Goal: Task Accomplishment & Management: Complete application form

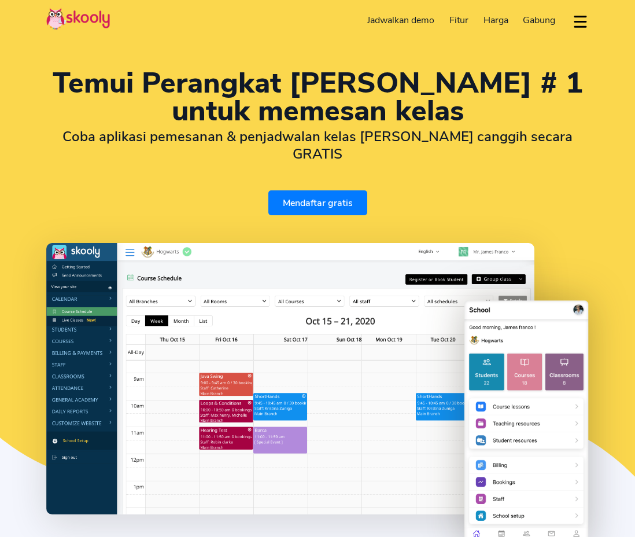
select select "id"
select select "91"
select select "[GEOGRAPHIC_DATA]"
select select "[GEOGRAPHIC_DATA]/[GEOGRAPHIC_DATA]"
click at [300, 190] on link "Mendaftar gratis" at bounding box center [317, 202] width 99 height 25
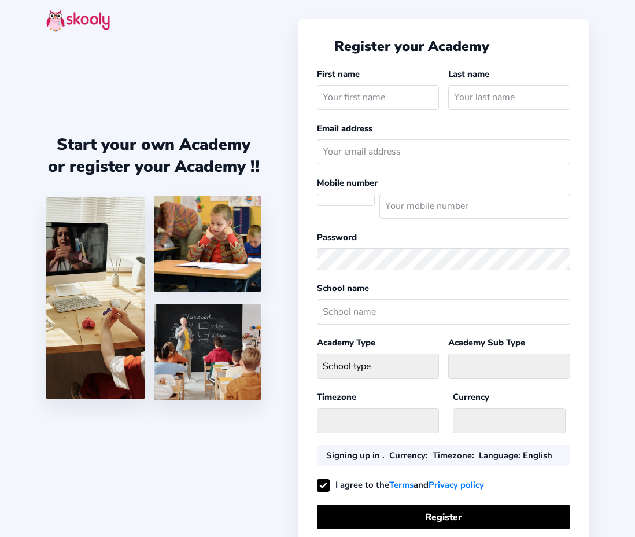
select select "IN"
select select "[GEOGRAPHIC_DATA]/[GEOGRAPHIC_DATA]"
select select "INR ₹"
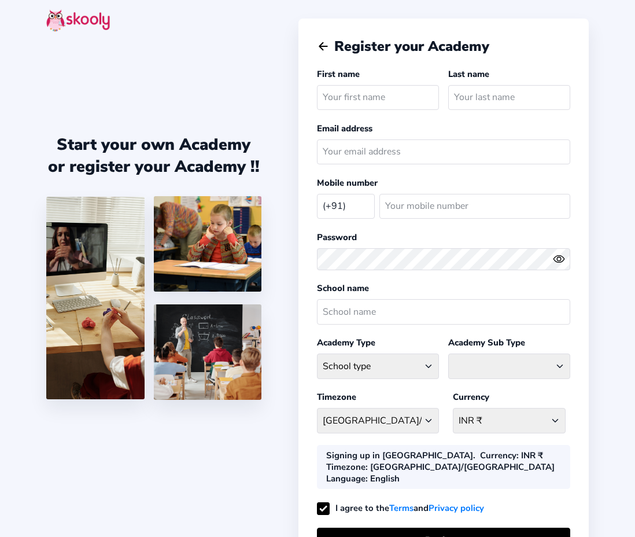
click at [399, 85] on input "text" at bounding box center [378, 97] width 122 height 25
type input "ANA"
type input "FAHRI"
type input "anafahri95@gmail.com"
select select "ID"
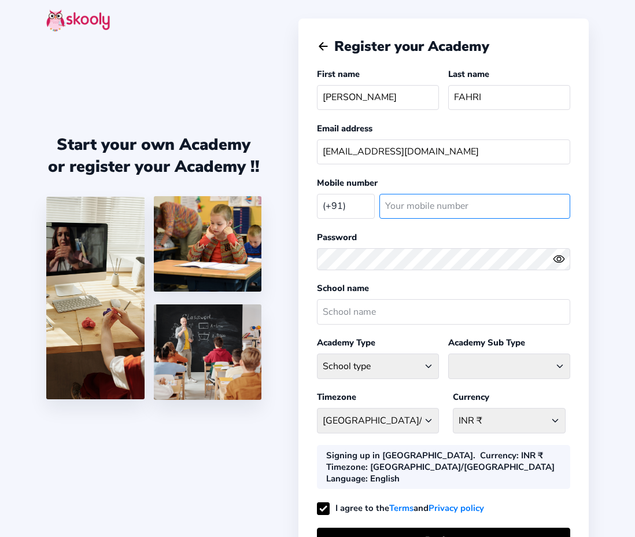
type input "82243260575"
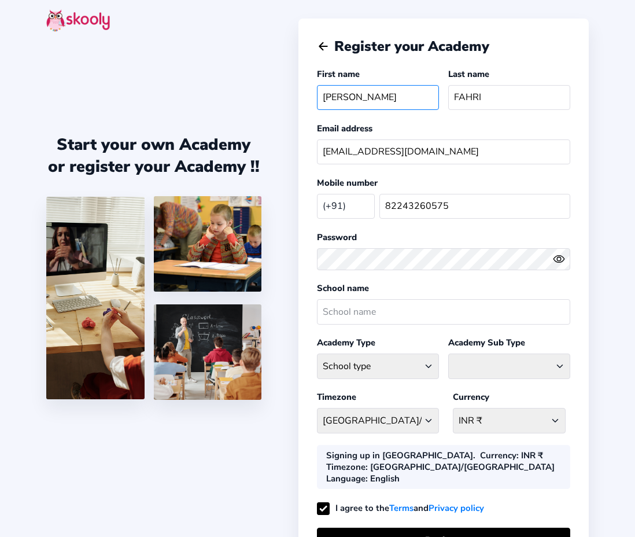
select select "[GEOGRAPHIC_DATA]/[GEOGRAPHIC_DATA]"
select select "IDR Rp"
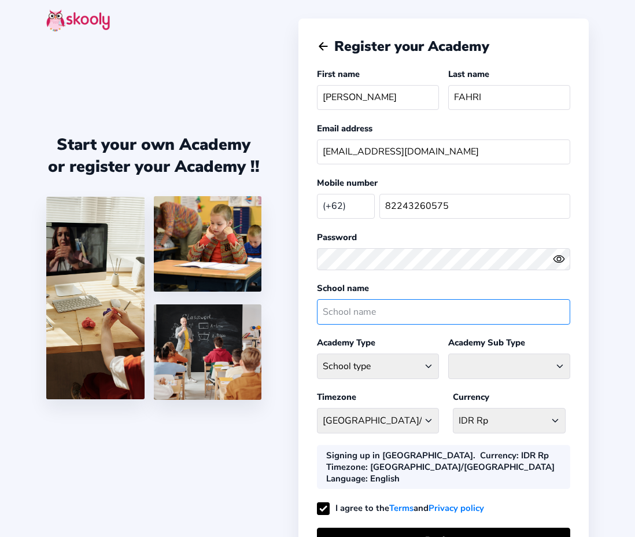
click at [403, 299] on input "text" at bounding box center [443, 311] width 253 height 25
type input "Poltekkes [GEOGRAPHIC_DATA]"
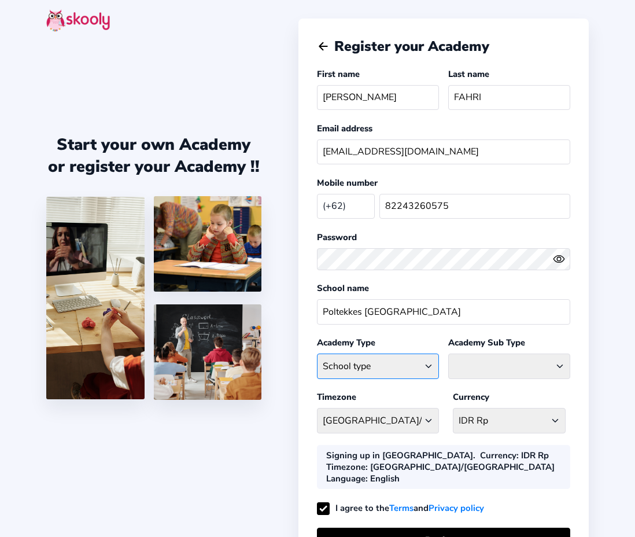
click at [371, 354] on select "School type Academic Afterschool Arts Dance Homeschool Language Martial Arts Mu…" at bounding box center [378, 366] width 122 height 25
select select "GA"
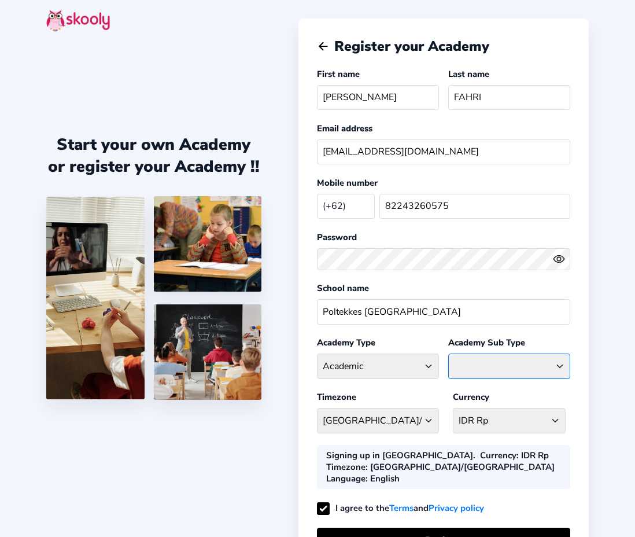
click at [497, 354] on select "Coaching Classes Enrichment Centre [GEOGRAPHIC_DATA] [GEOGRAPHIC_DATA] Math Cen…" at bounding box center [509, 366] width 122 height 25
select select "G"
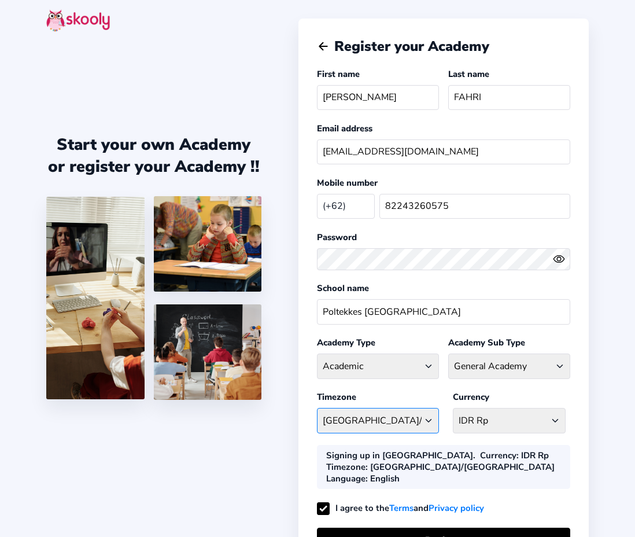
click at [432, 408] on select "Asia/Jakarta Afghanistan - Asia/Kabul Albania - Europe/Tirane Algeria - Africa/…" at bounding box center [378, 420] width 122 height 25
click at [506, 408] on select "IDR Rp Afghanistan AFN - ؋. Albania ALL - L Algeria DZD - دج AmericanSamoa USD …" at bounding box center [509, 420] width 113 height 25
select select "IDR Rp"
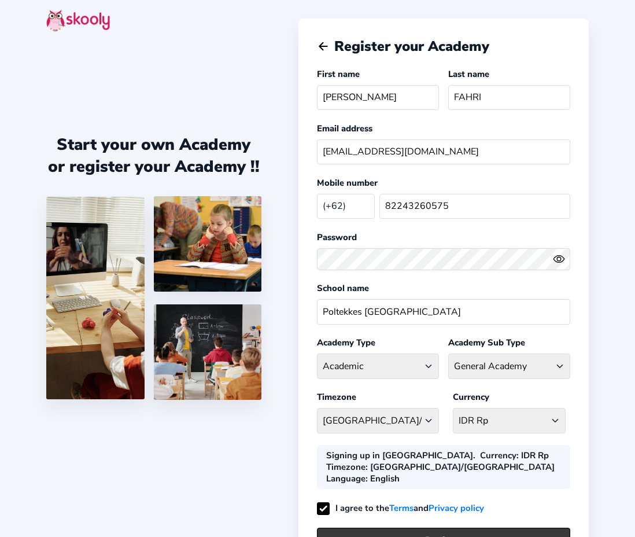
click at [437, 528] on button "Register" at bounding box center [443, 540] width 253 height 25
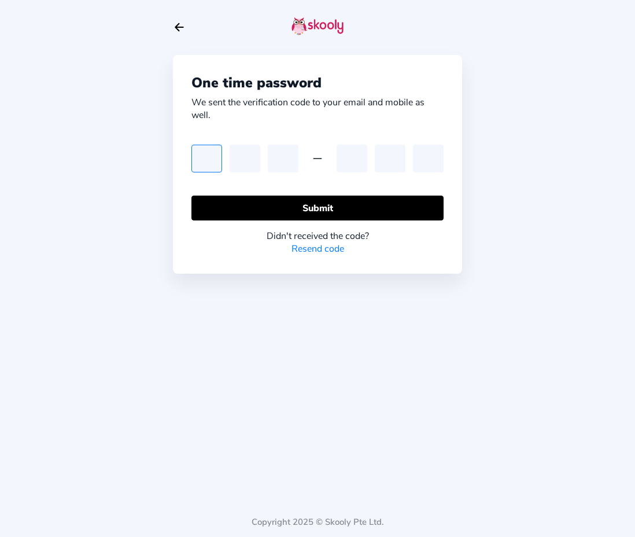
click at [202, 145] on input "text" at bounding box center [207, 159] width 31 height 28
type input "5"
type input "0"
type input "6"
type input "2"
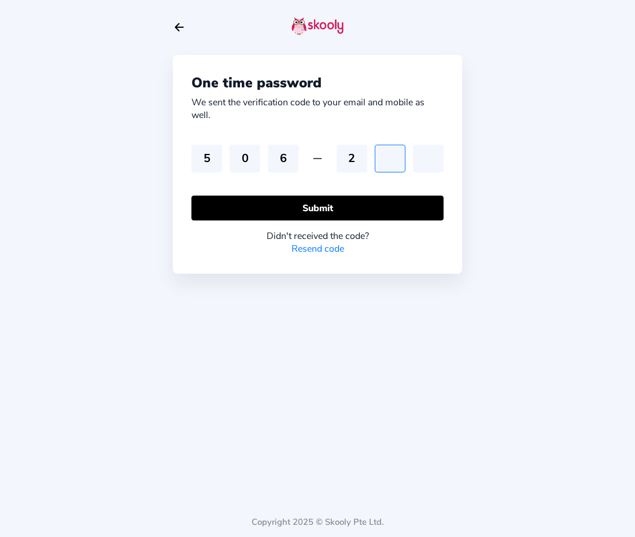
type input "1"
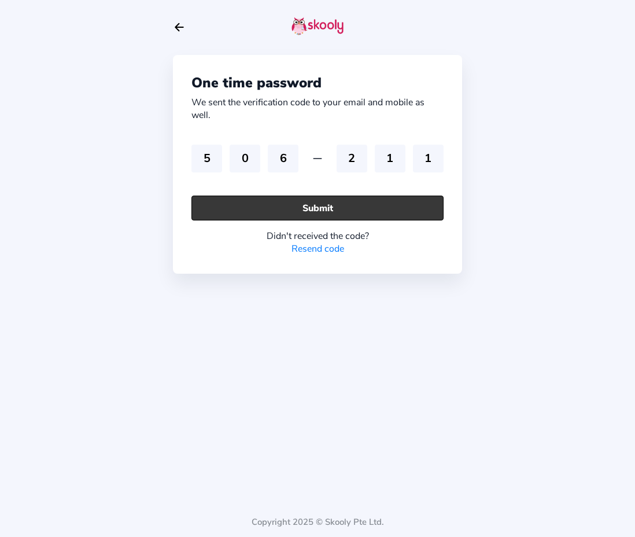
click at [275, 196] on button "Submit" at bounding box center [318, 208] width 252 height 25
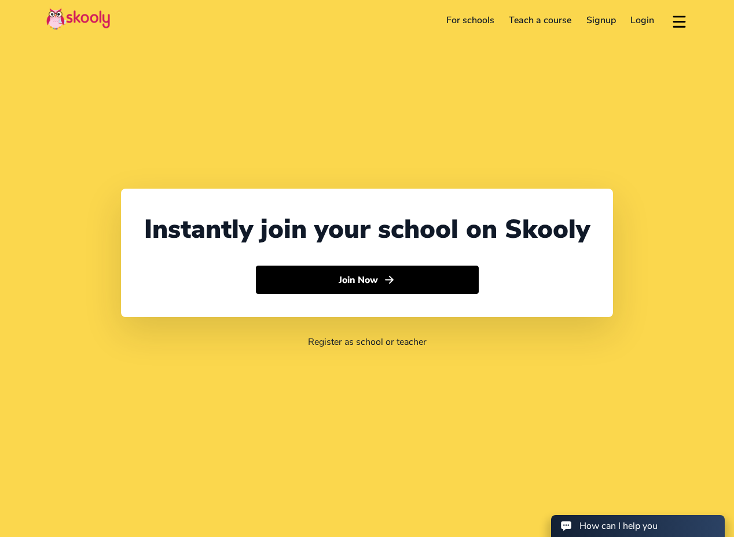
select select "91"
select select "India"
select select "[GEOGRAPHIC_DATA]/[GEOGRAPHIC_DATA]"
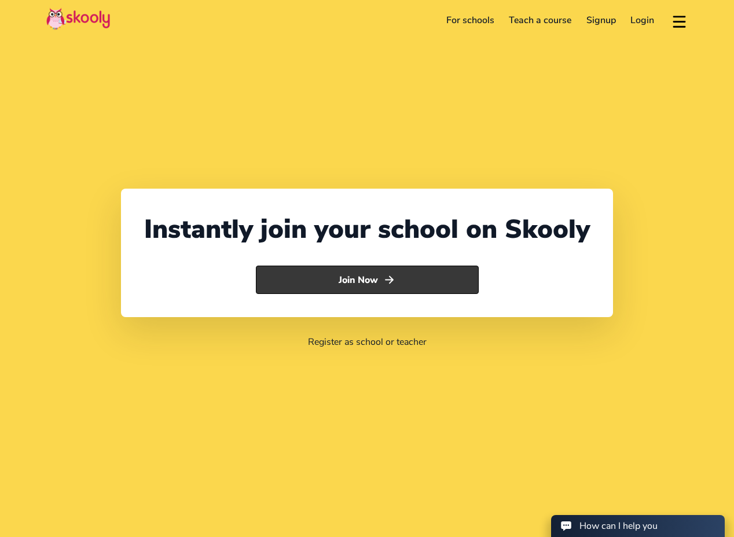
click at [384, 285] on button "Join Now" at bounding box center [367, 280] width 223 height 29
select select "IN"
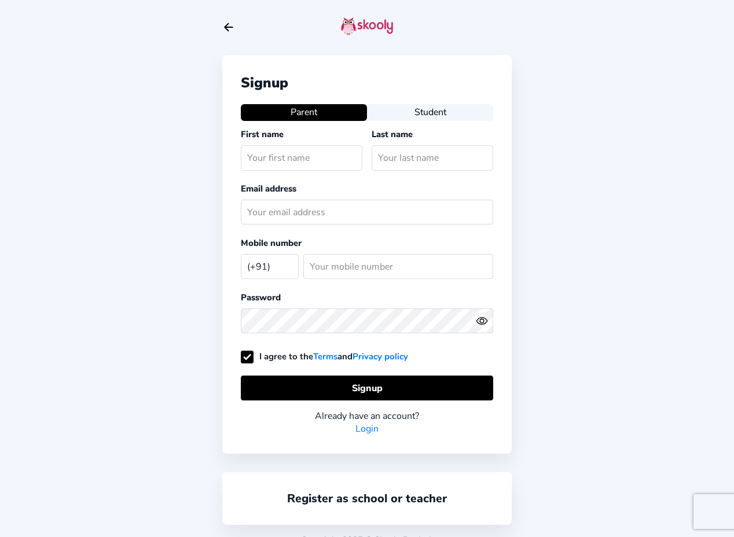
select select "IN"
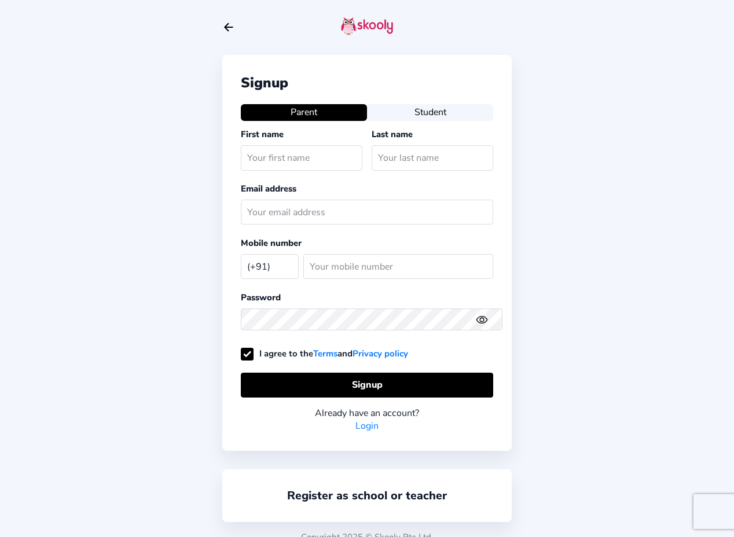
click at [440, 104] on button "Student" at bounding box center [430, 112] width 126 height 16
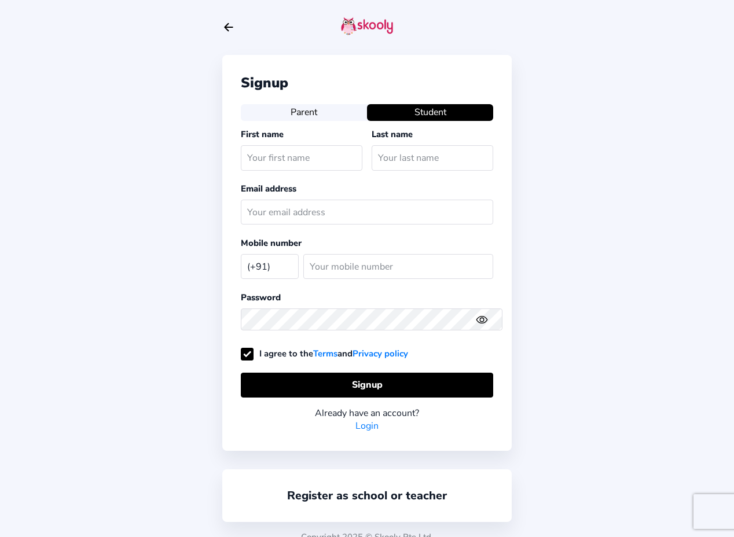
click at [343, 104] on button "Parent" at bounding box center [304, 112] width 126 height 16
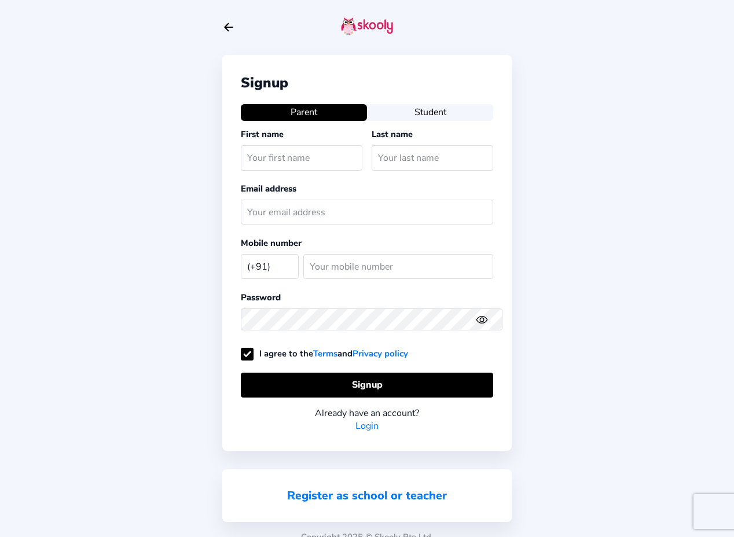
click at [363, 488] on link "Register as school or teacher" at bounding box center [367, 496] width 160 height 16
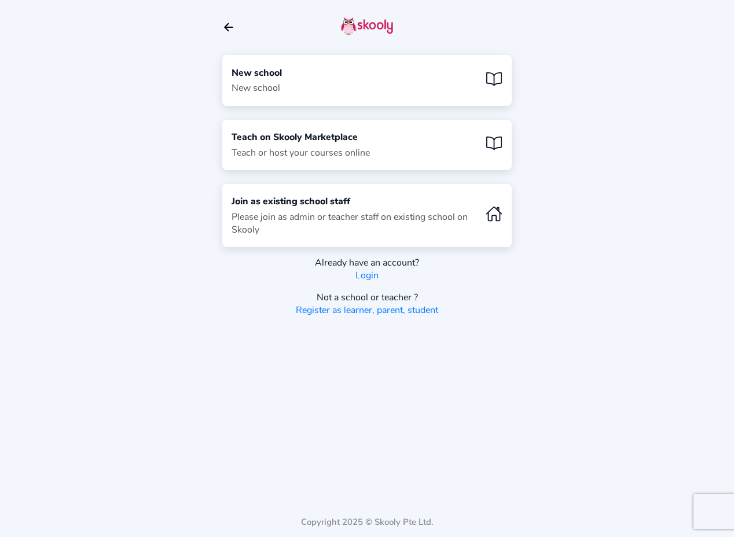
click at [257, 67] on div "New school" at bounding box center [256, 73] width 50 height 13
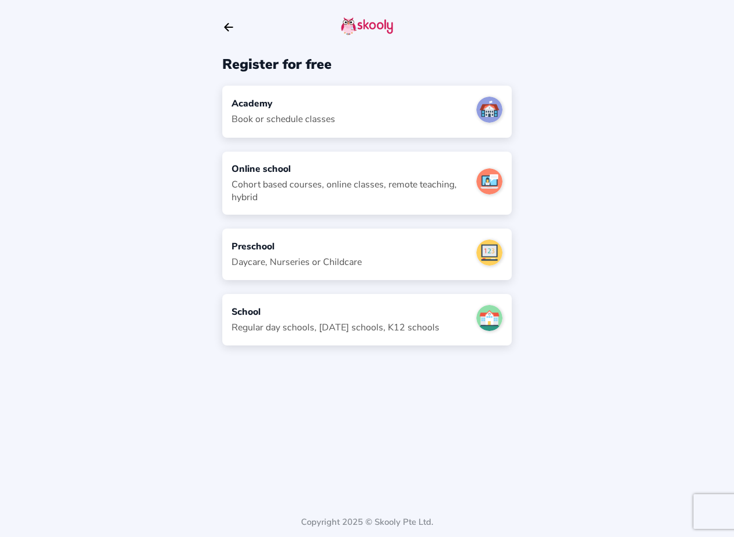
click at [251, 97] on div "Academy" at bounding box center [283, 103] width 104 height 13
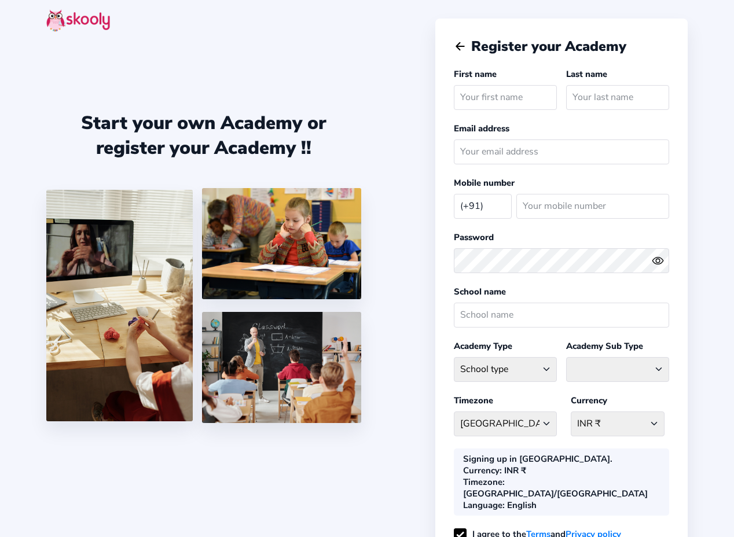
select select "IN"
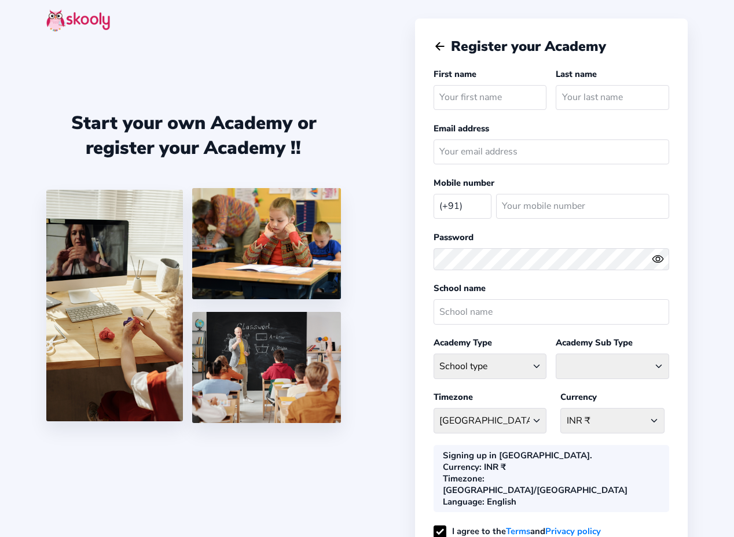
click at [478, 85] on input "text" at bounding box center [489, 97] width 113 height 25
type input "[PERSON_NAME]"
type input "FAHRI"
type input "[EMAIL_ADDRESS][DOMAIN_NAME]"
select select "ID"
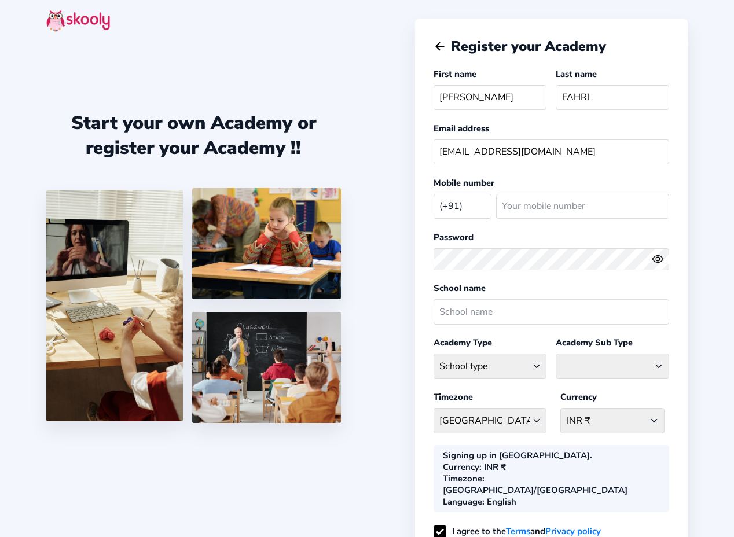
type input "82243260575"
select select "Asia/Jakarta"
select select "IDR Rp"
click at [513, 231] on div "Password" at bounding box center [550, 253] width 235 height 44
click at [494, 299] on input "text" at bounding box center [550, 311] width 235 height 25
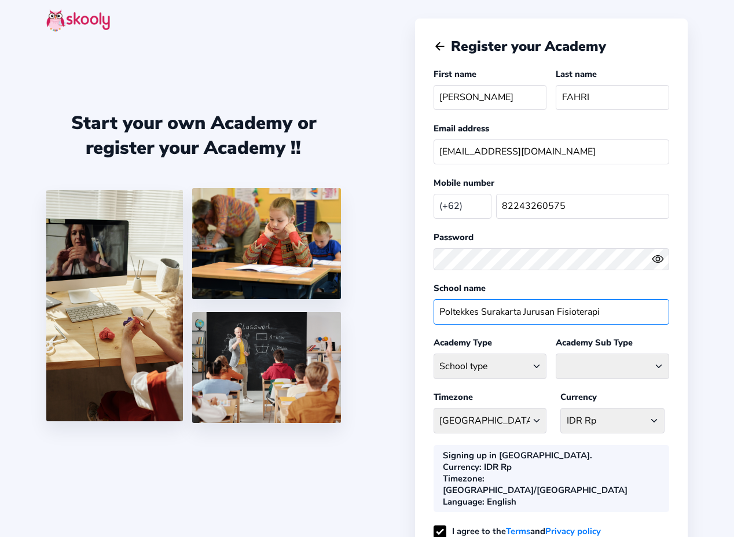
type input "Poltekkes Surakarta Jurusan Fisioterapi"
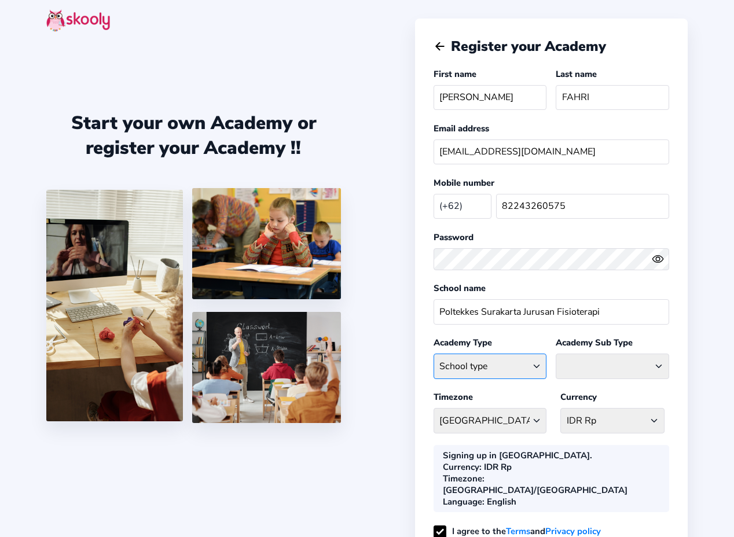
click at [501, 354] on select "School type Academic Afterschool Arts Dance Homeschool Language Martial Arts Mu…" at bounding box center [489, 366] width 113 height 25
click at [546, 354] on select "School type Academic Afterschool Arts Dance Homeschool Language Martial Arts Mu…" at bounding box center [489, 366] width 113 height 25
select select "GA"
click at [590, 354] on select "Coaching Classes Enrichment Centre General Academy Kumaon Centre Math Centre Ro…" at bounding box center [611, 366] width 113 height 25
select select "G"
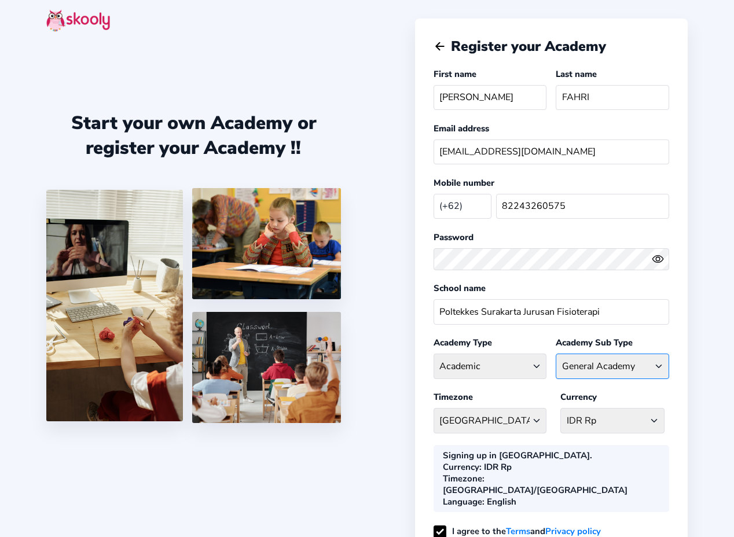
click at [620, 354] on select "Coaching Classes Enrichment Centre General Academy Kumaon Centre Math Centre Ro…" at bounding box center [611, 366] width 113 height 25
click at [444, 43] on icon "arrow back outline" at bounding box center [440, 47] width 8 height 8
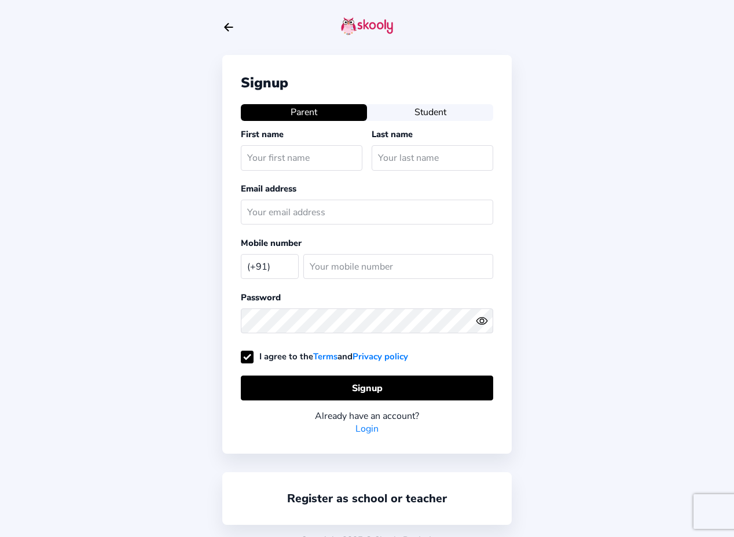
select select "IN"
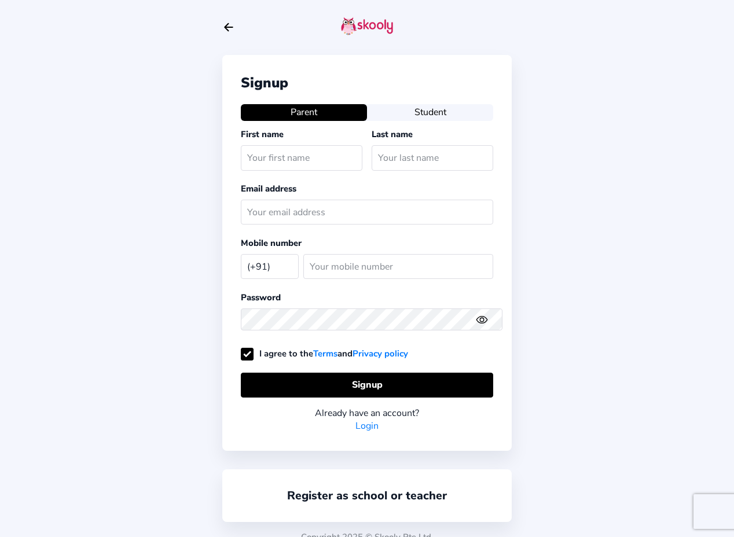
click at [372, 419] on link "Login" at bounding box center [366, 425] width 23 height 13
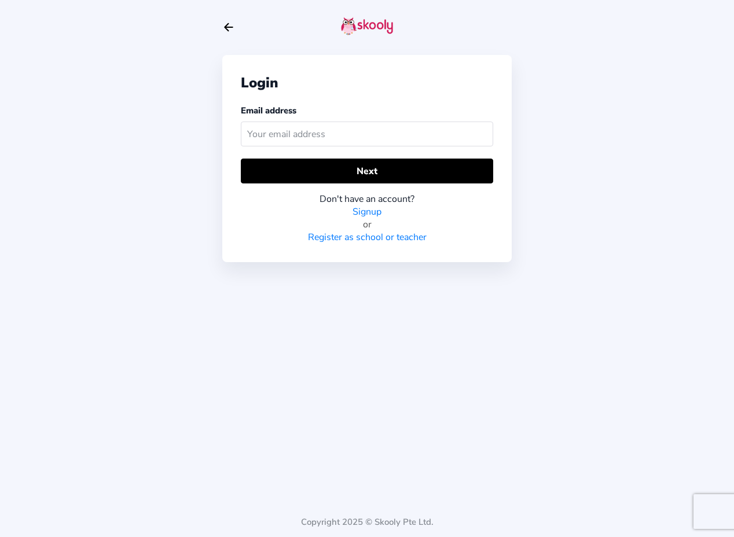
click at [270, 122] on input "text" at bounding box center [367, 134] width 252 height 25
type input "[EMAIL_ADDRESS][DOMAIN_NAME]"
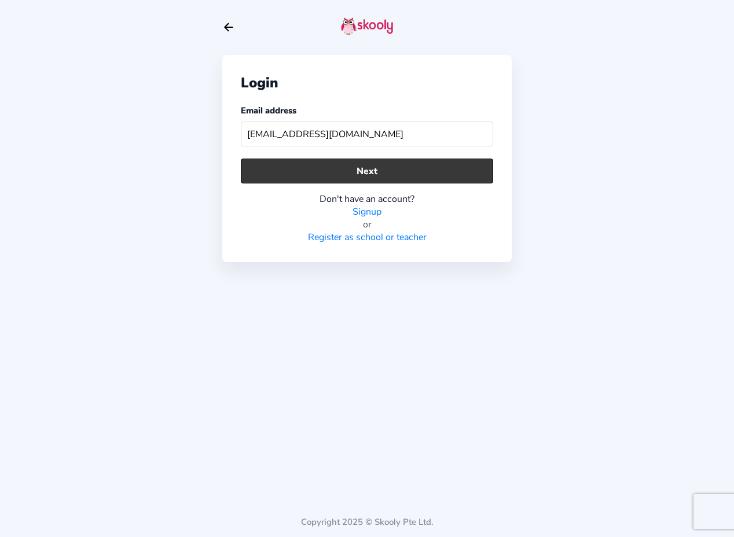
click at [317, 159] on button "Next" at bounding box center [367, 171] width 252 height 25
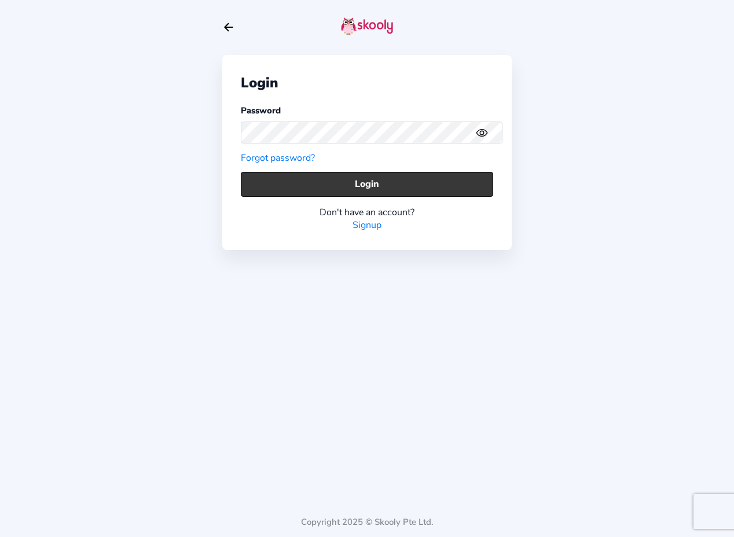
click at [338, 172] on button "Login" at bounding box center [367, 184] width 252 height 25
